Goal: Information Seeking & Learning: Learn about a topic

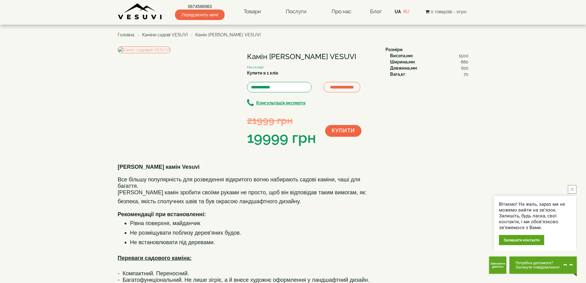
click at [170, 33] on span "Каміни садові VESUVI" at bounding box center [165, 34] width 46 height 5
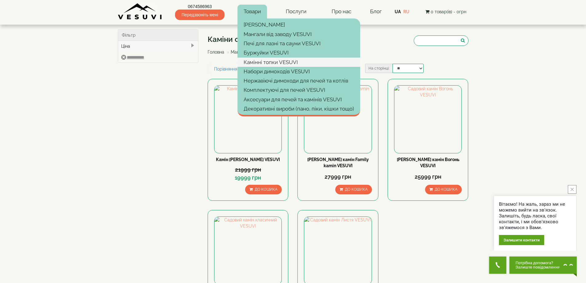
click at [292, 62] on link "Камінні топки VESUVI" at bounding box center [299, 62] width 123 height 9
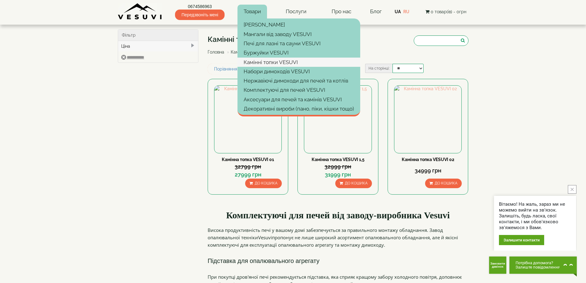
click at [278, 62] on link "Камінні топки VESUVI" at bounding box center [299, 62] width 123 height 9
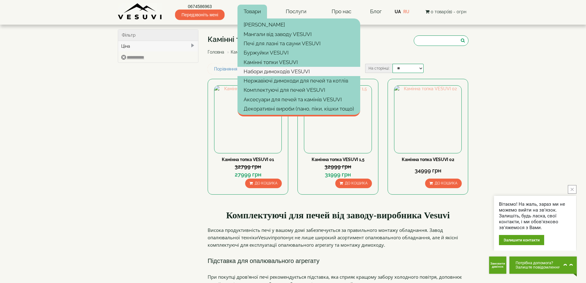
click at [277, 74] on link "Набори димоходів VESUVI" at bounding box center [299, 71] width 123 height 9
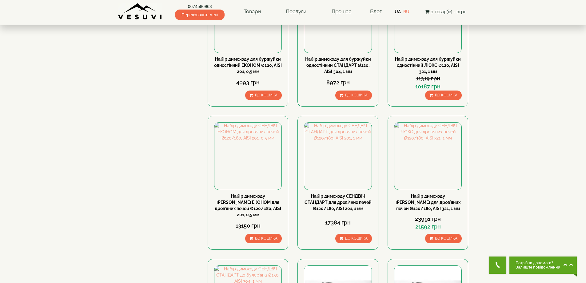
scroll to position [246, 0]
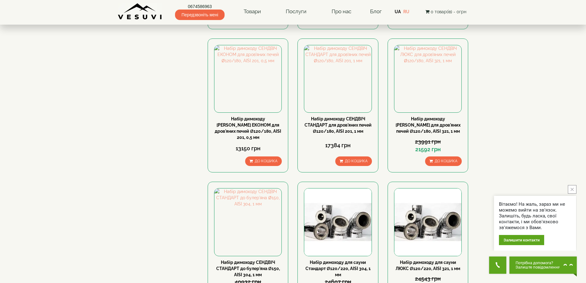
click at [571, 190] on icon "close button" at bounding box center [572, 189] width 3 height 3
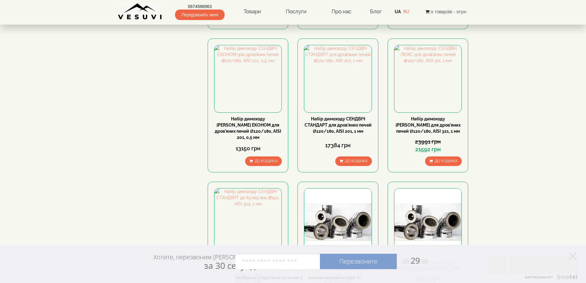
drag, startPoint x: 574, startPoint y: 256, endPoint x: 524, endPoint y: 244, distance: 51.1
click at [574, 256] on icon at bounding box center [573, 255] width 7 height 7
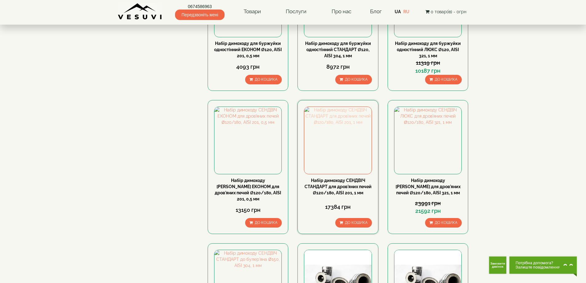
scroll to position [0, 0]
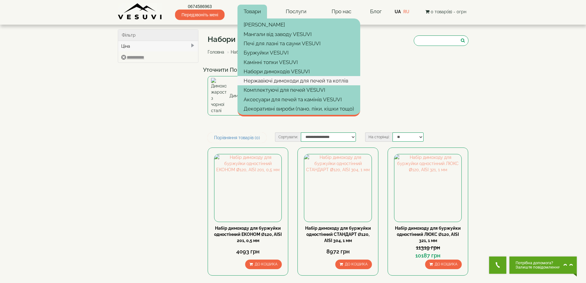
click at [280, 80] on link "Нержавіючі димоходи для печей та котлів" at bounding box center [299, 80] width 123 height 9
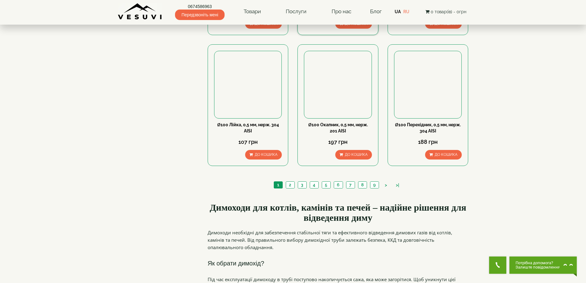
scroll to position [585, 0]
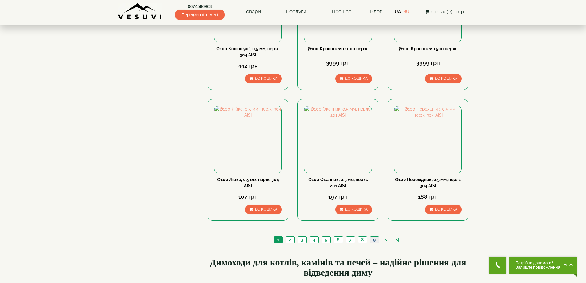
click at [371, 236] on li "9" at bounding box center [374, 239] width 9 height 7
click at [372, 236] on link "9" at bounding box center [374, 239] width 9 height 6
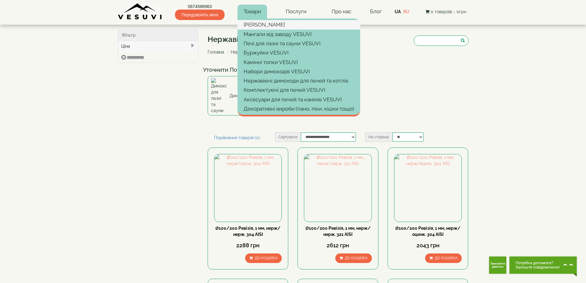
click at [256, 23] on link "[PERSON_NAME]" at bounding box center [299, 24] width 123 height 9
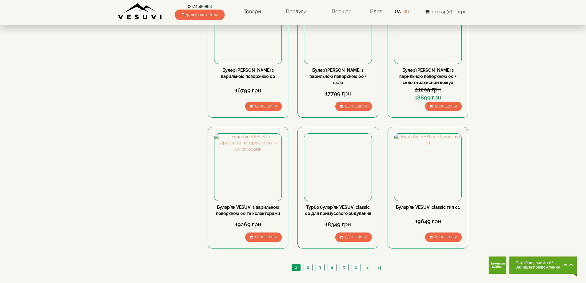
scroll to position [616, 0]
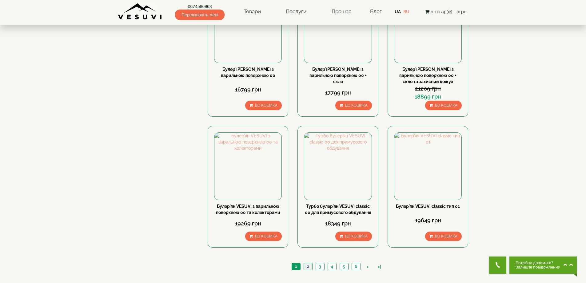
click at [307, 263] on link "2" at bounding box center [308, 266] width 9 height 6
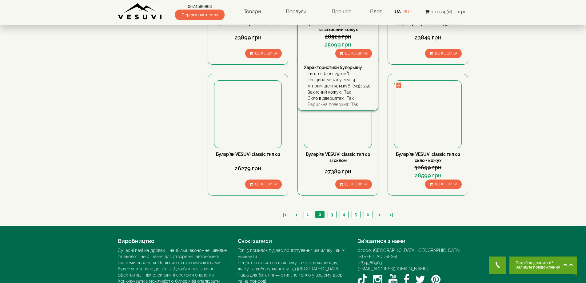
scroll to position [662, 0]
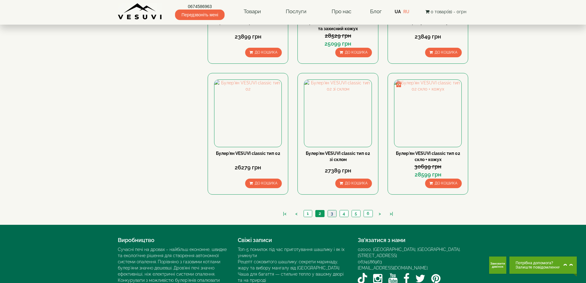
click at [334, 210] on link "3" at bounding box center [332, 213] width 9 height 6
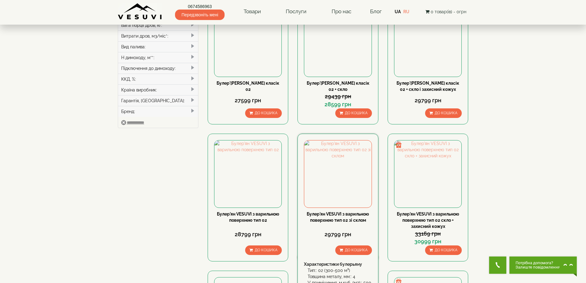
scroll to position [215, 0]
